Goal: Use online tool/utility: Utilize a website feature to perform a specific function

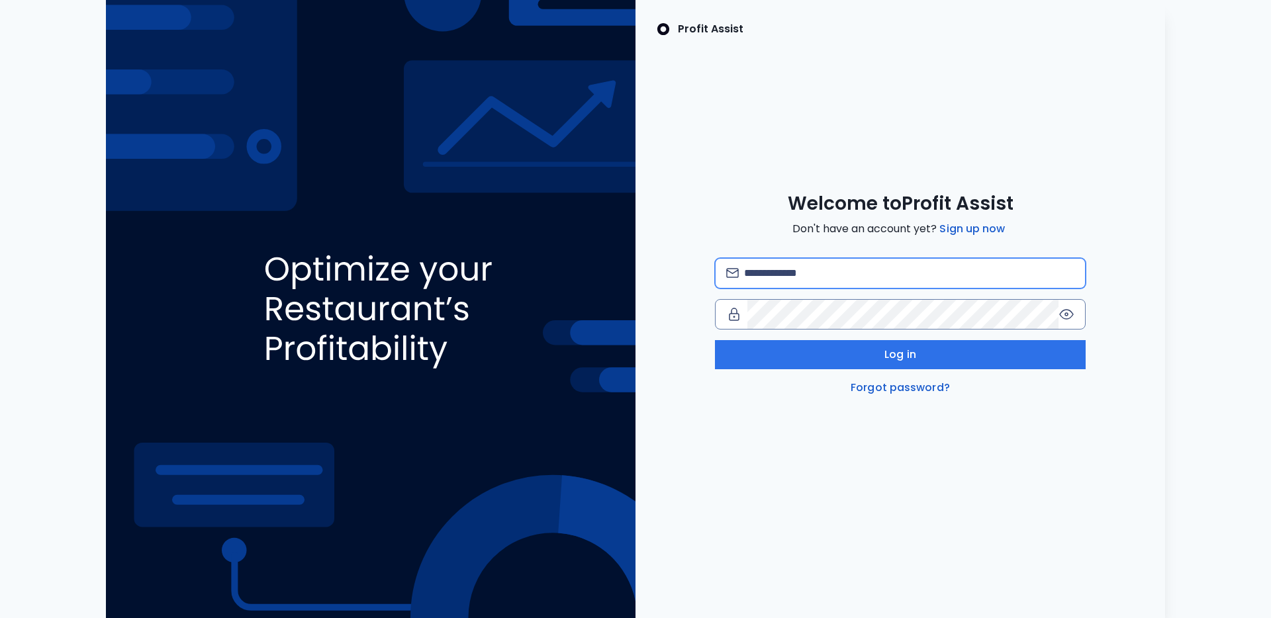
click at [862, 267] on input "email" at bounding box center [909, 273] width 330 height 29
click at [0, 617] on com-1password-button at bounding box center [0, 618] width 0 height 0
type input "**********"
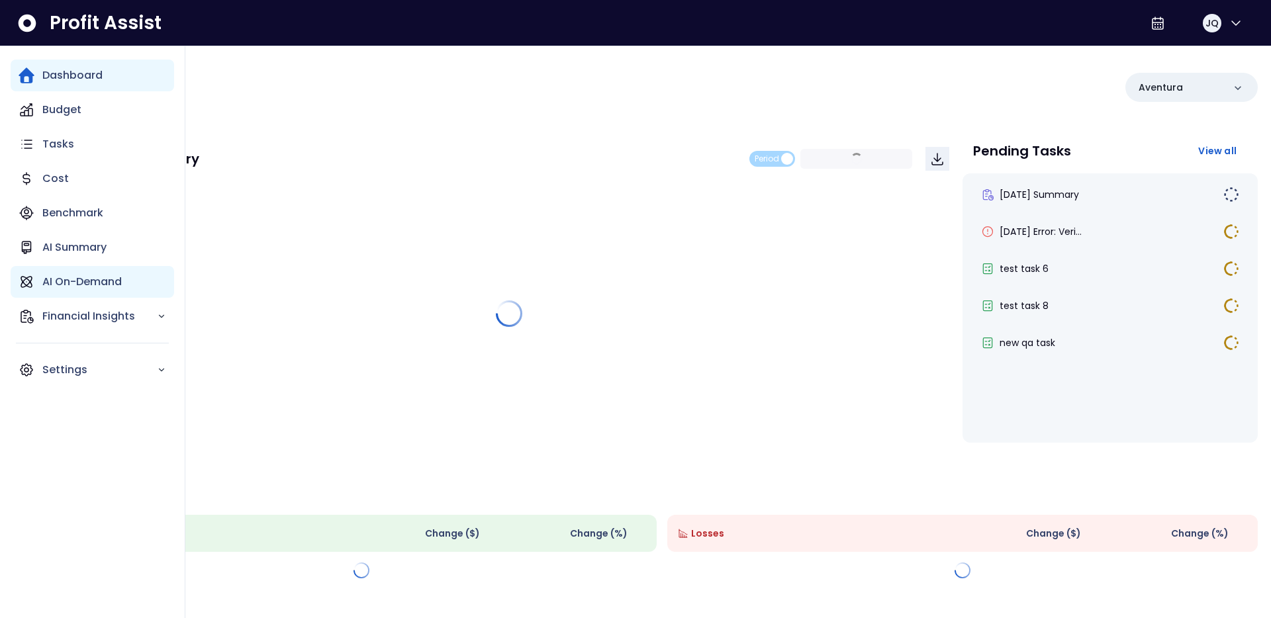
click at [32, 274] on icon "Main navigation" at bounding box center [27, 282] width 16 height 16
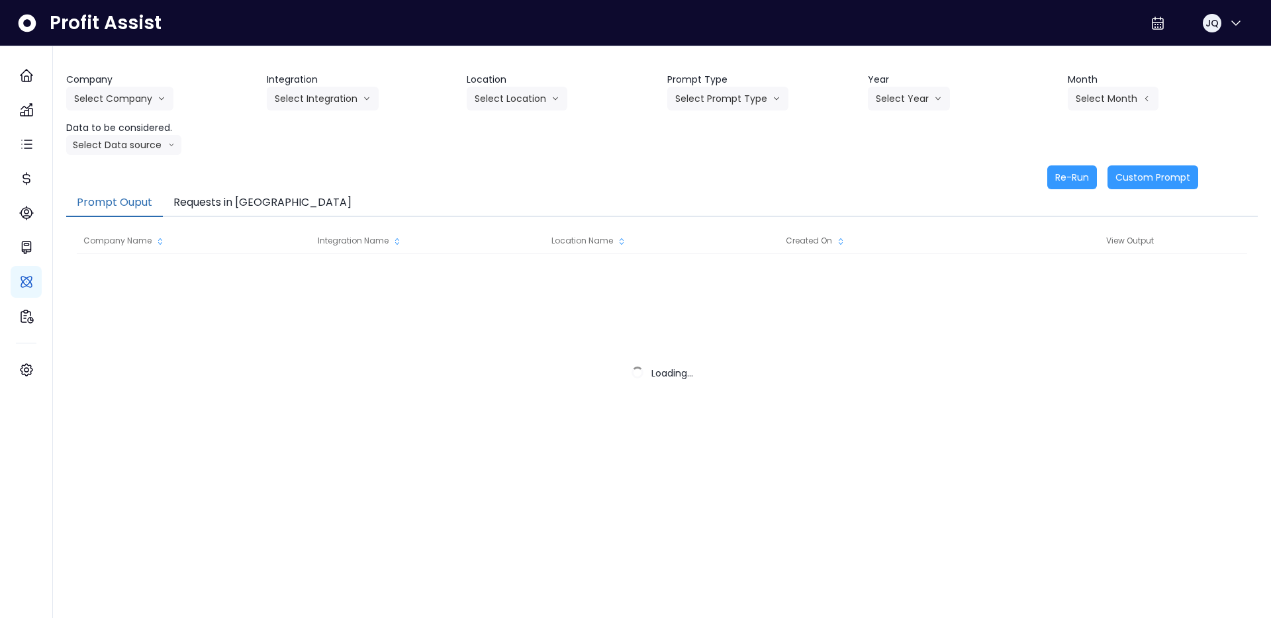
click at [251, 156] on div "Company Select Company Integration Select Integration Location Select Location …" at bounding box center [661, 131] width 1191 height 116
click at [145, 89] on button "Select Company" at bounding box center [119, 99] width 107 height 24
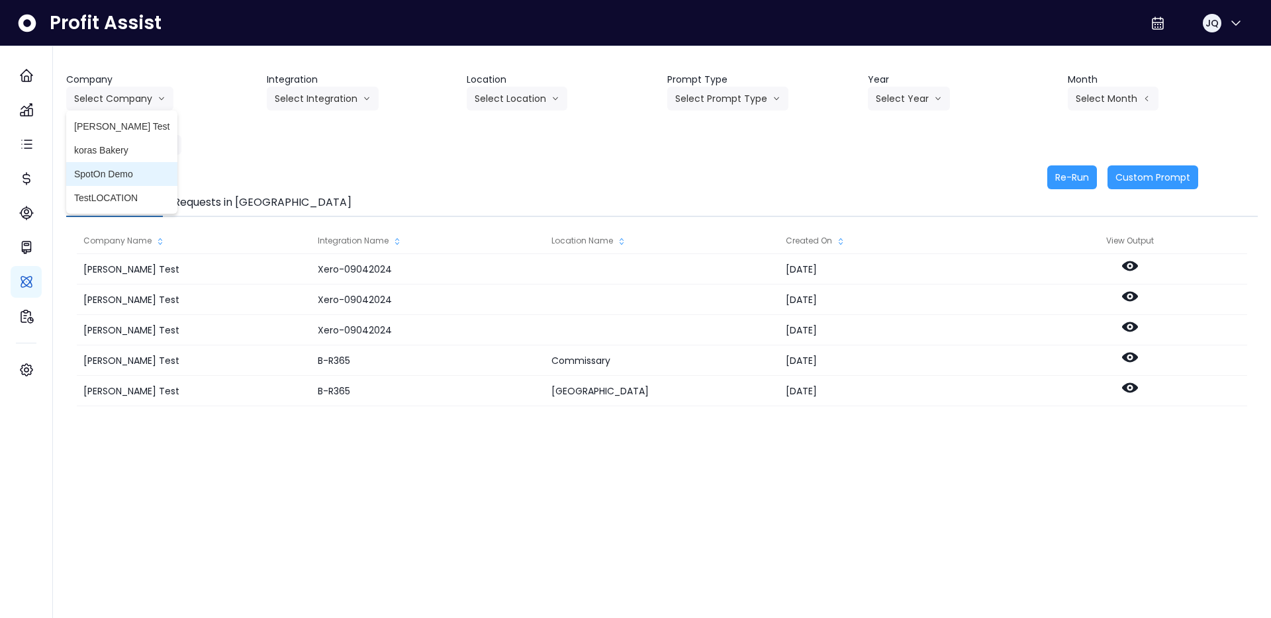
click at [137, 179] on span "SpotOn Demo" at bounding box center [121, 173] width 95 height 13
click at [320, 95] on button "Select Integration" at bounding box center [323, 99] width 112 height 24
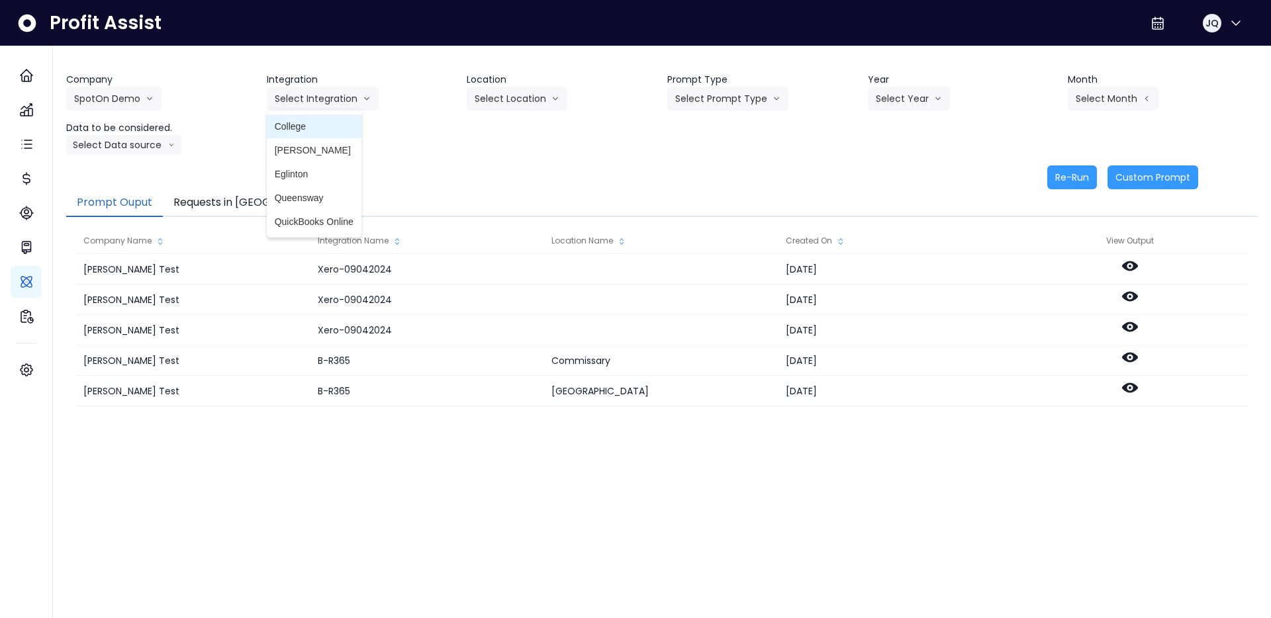
click at [320, 135] on li "College" at bounding box center [314, 126] width 95 height 24
click at [519, 96] on button "Select Location" at bounding box center [517, 99] width 101 height 24
click at [768, 85] on header "Prompt Type" at bounding box center [762, 80] width 190 height 14
click at [748, 92] on button "Select Prompt Type" at bounding box center [727, 99] width 121 height 24
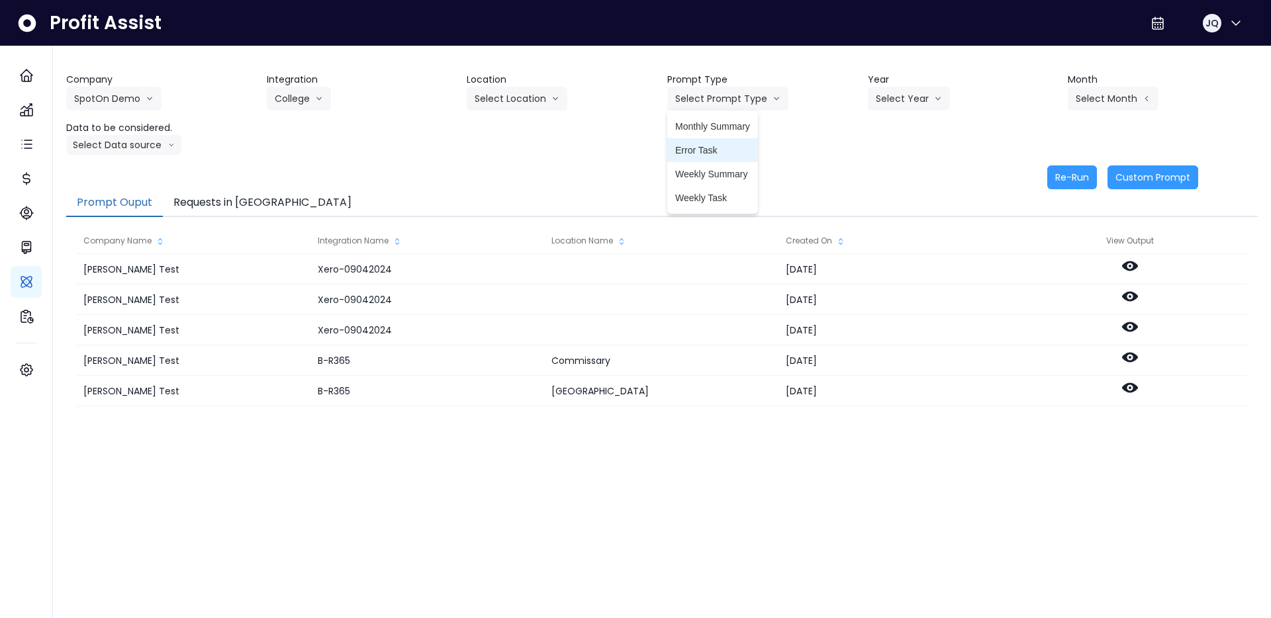
click at [716, 144] on span "Error Task" at bounding box center [712, 150] width 75 height 13
click at [918, 103] on button "Select Year" at bounding box center [909, 99] width 82 height 24
click at [886, 178] on span "2025" at bounding box center [885, 173] width 21 height 13
click at [1106, 110] on button "Select Month" at bounding box center [1112, 99] width 91 height 24
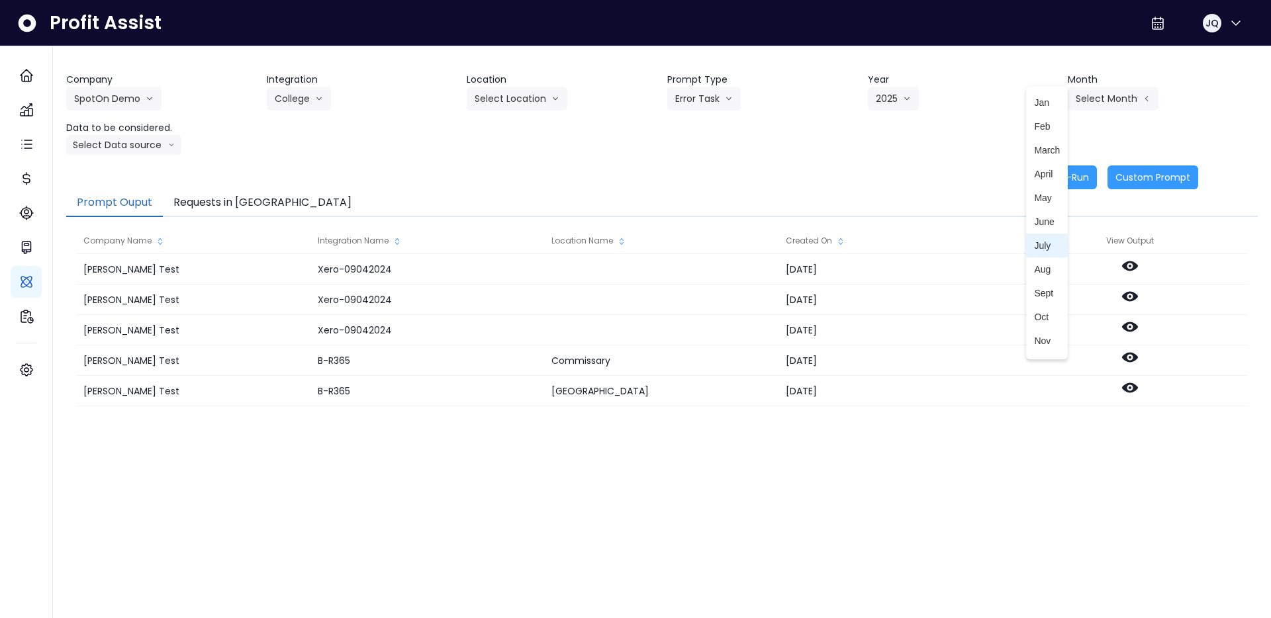
click at [1049, 254] on li "July" at bounding box center [1047, 246] width 42 height 24
click at [168, 148] on icon "arrow down line" at bounding box center [171, 144] width 7 height 13
click at [110, 197] on span "Location Analysis" at bounding box center [118, 194] width 88 height 13
click at [893, 134] on div "Company SpotOn Demo [PERSON_NAME] Test [PERSON_NAME] Bakery SpotOn Demo TestLOC…" at bounding box center [661, 114] width 1191 height 82
click at [132, 137] on button "Location Analysis" at bounding box center [118, 145] width 105 height 20
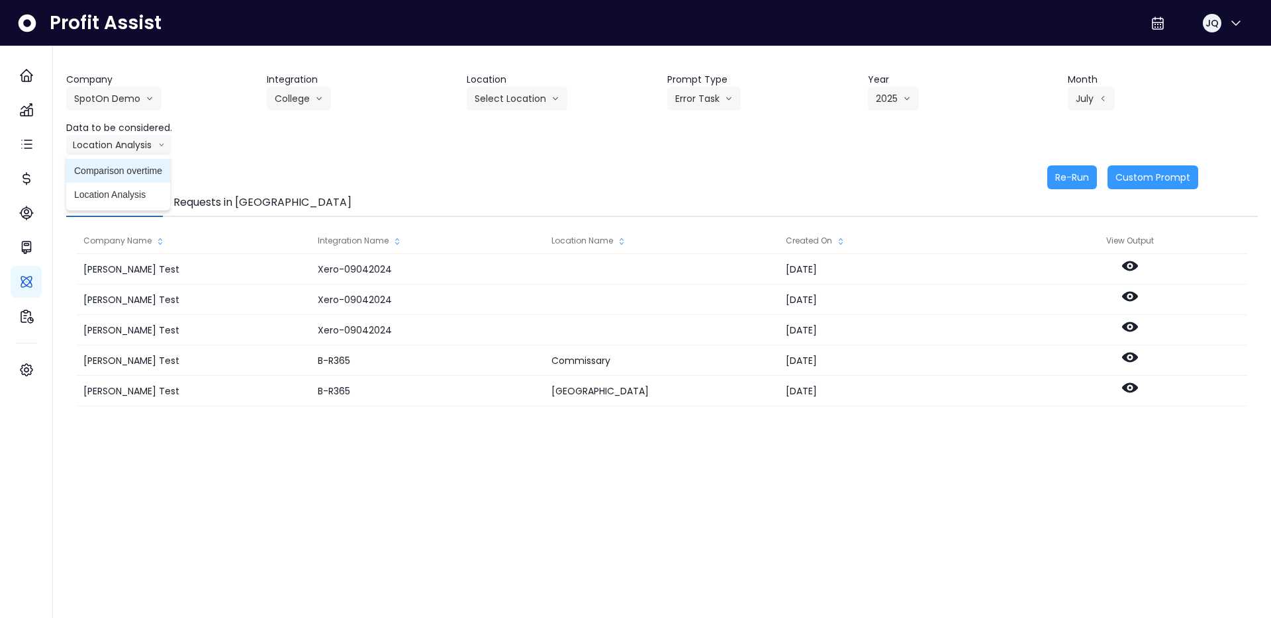
click at [132, 159] on li "Comparison overtime" at bounding box center [118, 171] width 104 height 24
click at [620, 144] on div "Company SpotOn Demo [PERSON_NAME] Test [PERSON_NAME] Bakery SpotOn Demo TestLOC…" at bounding box center [661, 114] width 1191 height 82
click at [1059, 178] on button "Re-Run" at bounding box center [1072, 177] width 50 height 24
click at [633, 154] on div "Company SpotOn Demo [PERSON_NAME] Test [PERSON_NAME] Bakery SpotOn Demo TestLOC…" at bounding box center [661, 114] width 1191 height 82
click at [224, 202] on button "Requests in [GEOGRAPHIC_DATA]" at bounding box center [262, 203] width 199 height 28
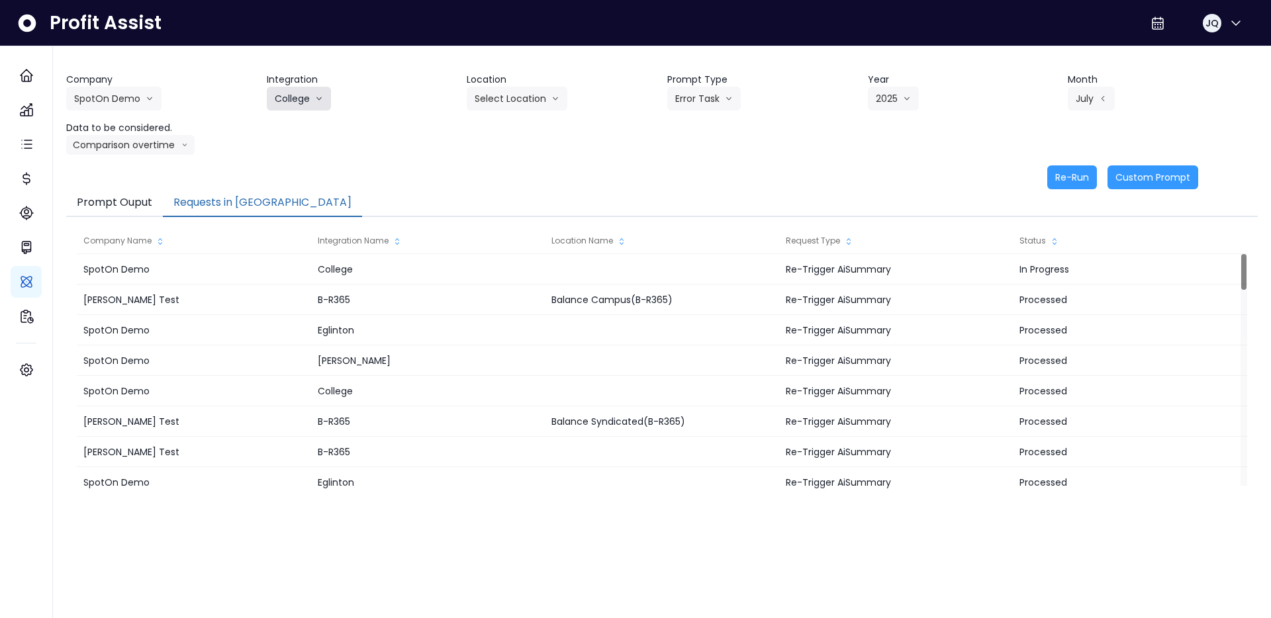
click at [279, 87] on button "College" at bounding box center [299, 99] width 64 height 24
click at [304, 154] on span "[PERSON_NAME]" at bounding box center [314, 150] width 79 height 13
click at [727, 99] on button "Select Prompt Type" at bounding box center [727, 99] width 121 height 24
click at [731, 158] on li "Error Task" at bounding box center [712, 150] width 91 height 24
click at [731, 88] on button "Error Task" at bounding box center [703, 99] width 73 height 24
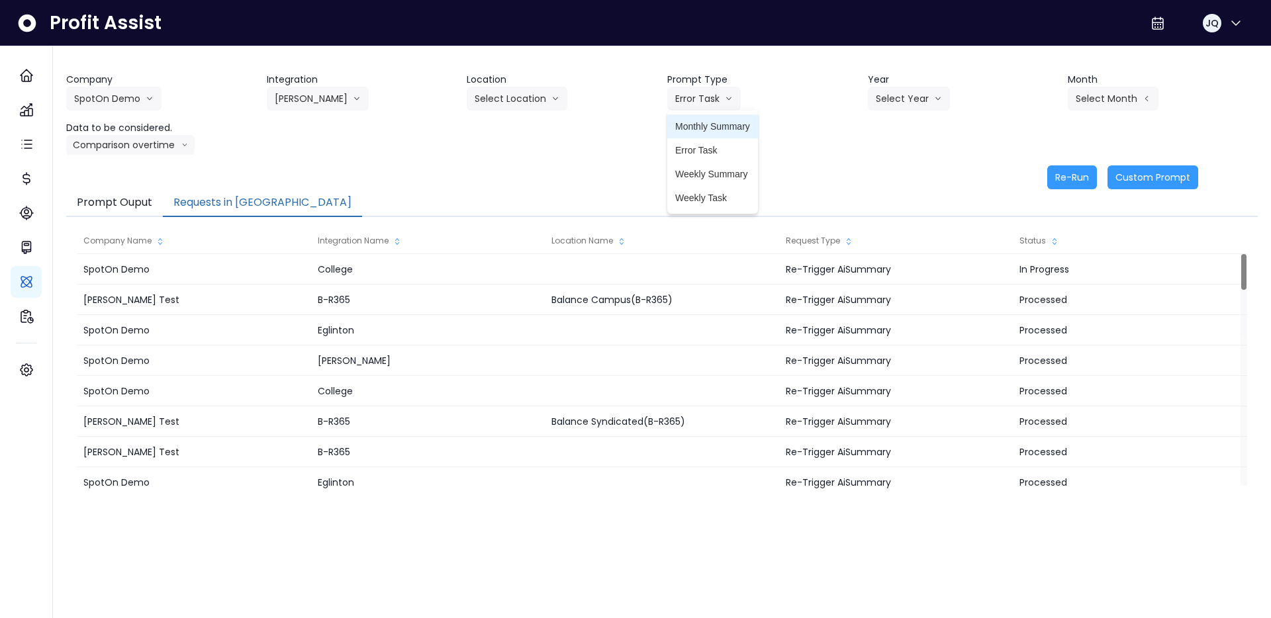
click at [711, 132] on span "Monthly Summary" at bounding box center [712, 126] width 75 height 13
click at [887, 107] on button "Select Year" at bounding box center [909, 99] width 82 height 24
click at [890, 185] on li "2025" at bounding box center [886, 174] width 36 height 24
click at [1118, 116] on div "Company SpotOn Demo [PERSON_NAME] Test [PERSON_NAME] Bakery SpotOn Demo TestLOC…" at bounding box center [661, 114] width 1191 height 82
click at [1120, 102] on button "Select Month" at bounding box center [1112, 99] width 91 height 24
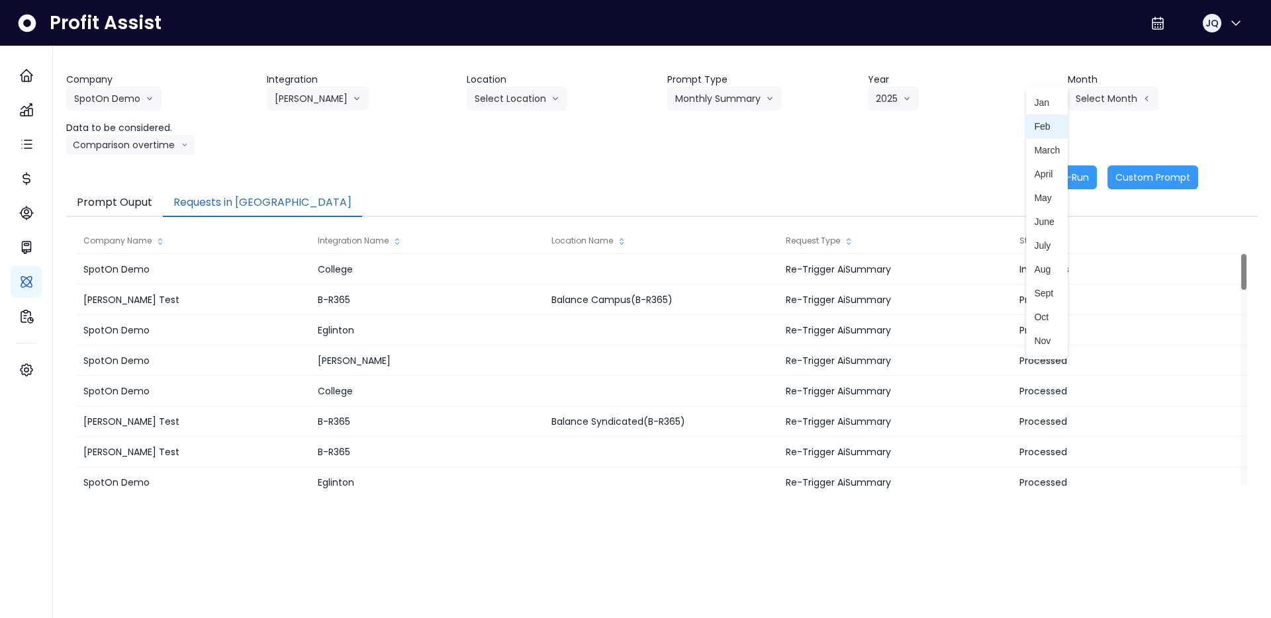
click at [1042, 126] on span "Feb" at bounding box center [1047, 126] width 26 height 13
click at [1042, 126] on div "Company SpotOn Demo [PERSON_NAME] Test [PERSON_NAME] Bakery SpotOn Demo TestLOC…" at bounding box center [661, 114] width 1191 height 82
click at [1061, 177] on button "Re-Run" at bounding box center [1072, 177] width 50 height 24
click at [931, 157] on div "Company SpotOn Demo [PERSON_NAME] Test [PERSON_NAME] Bakery SpotOn Demo TestLOC…" at bounding box center [661, 131] width 1191 height 116
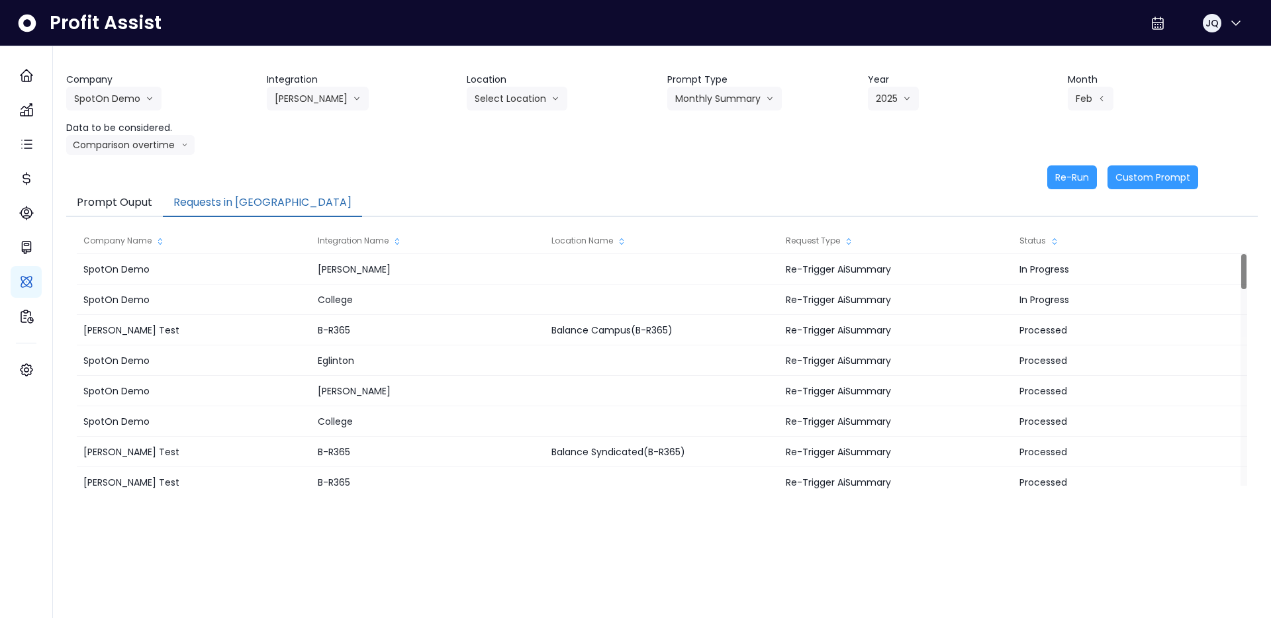
click at [635, 159] on div "Company SpotOn Demo [PERSON_NAME] Test [PERSON_NAME] Bakery SpotOn Demo TestLOC…" at bounding box center [661, 131] width 1191 height 116
